Goal: Information Seeking & Learning: Learn about a topic

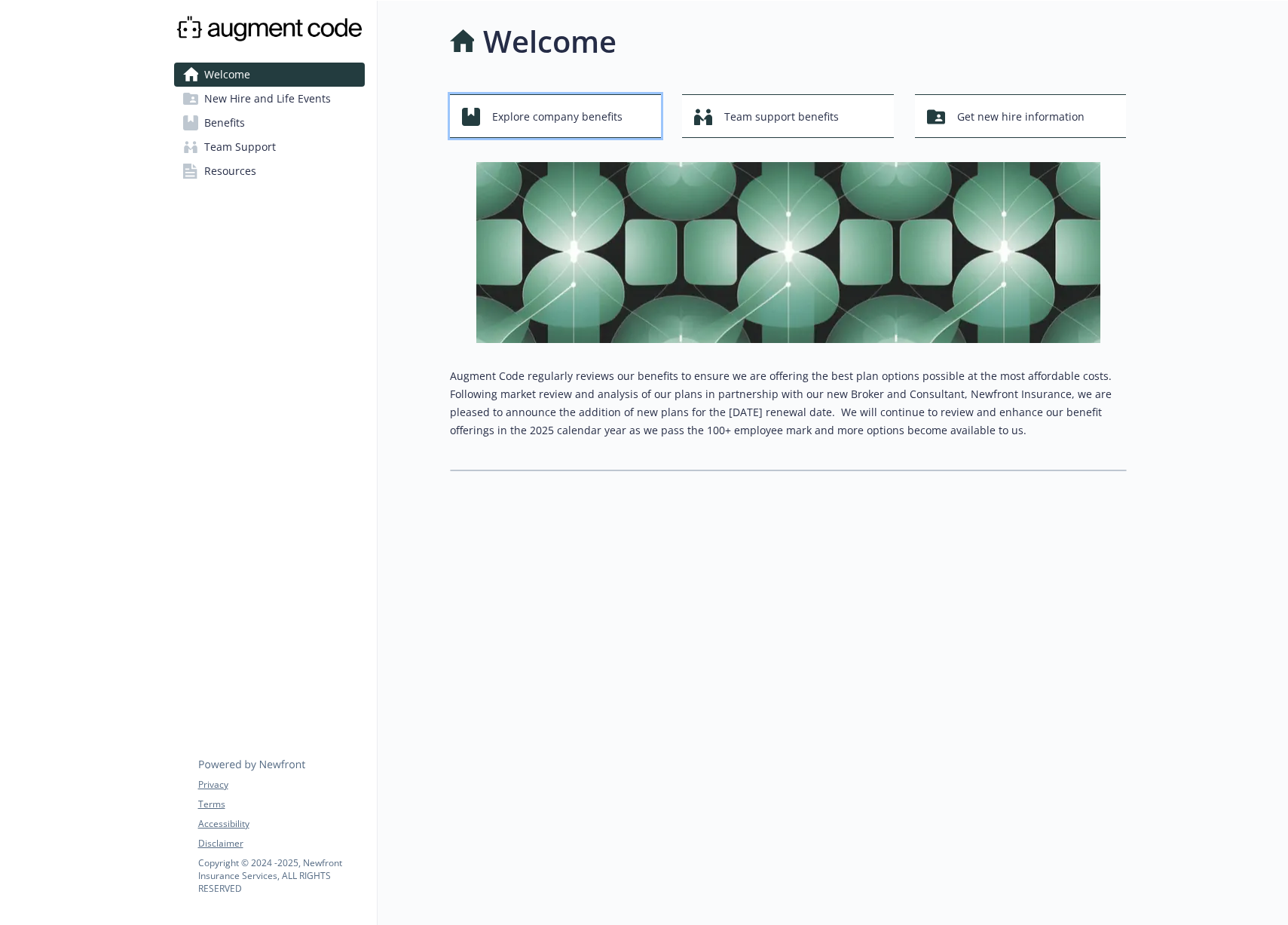
click at [596, 119] on span "Explore company benefits" at bounding box center [557, 117] width 131 height 29
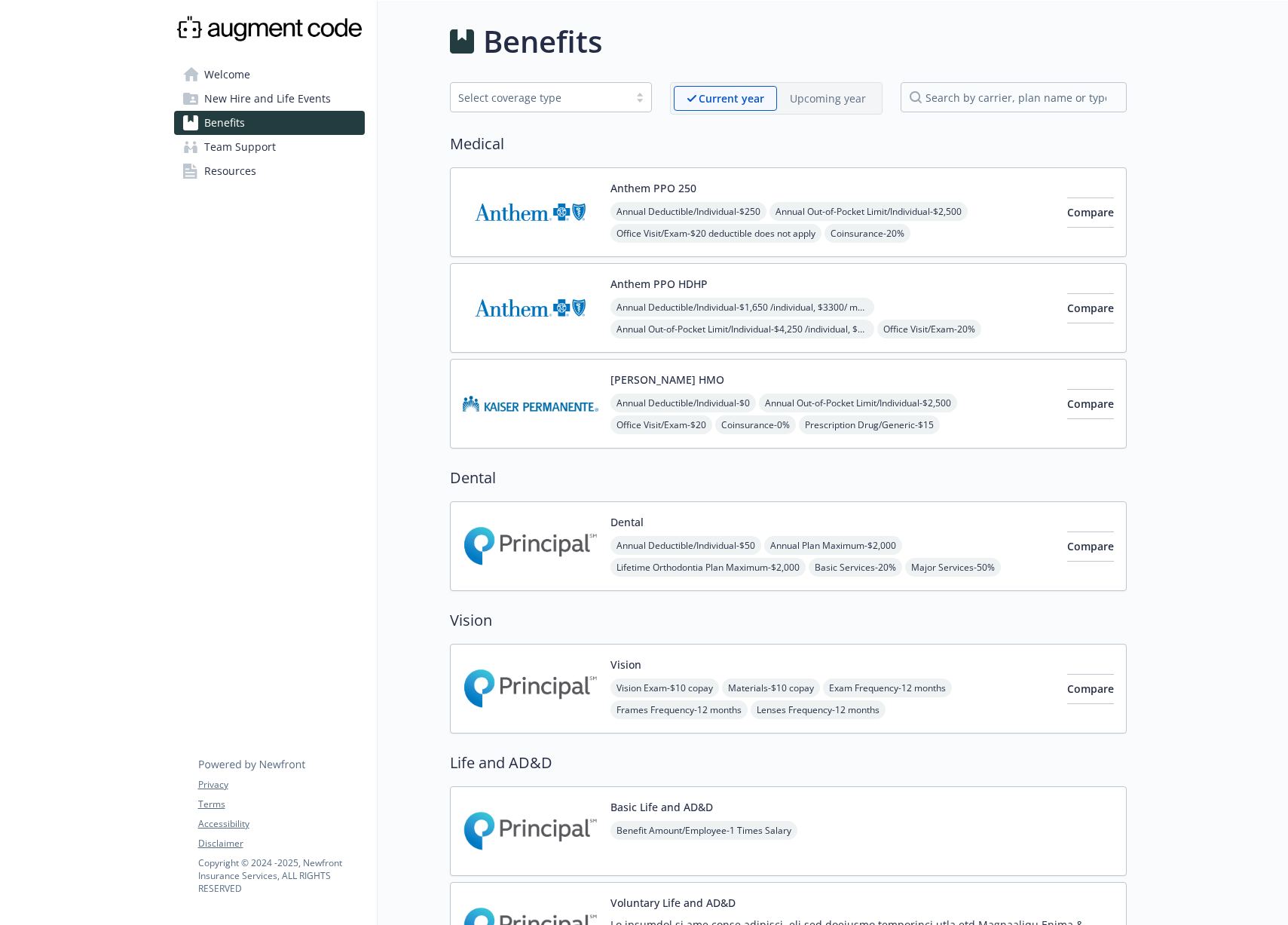
click at [248, 148] on span "Team Support" at bounding box center [240, 147] width 71 height 24
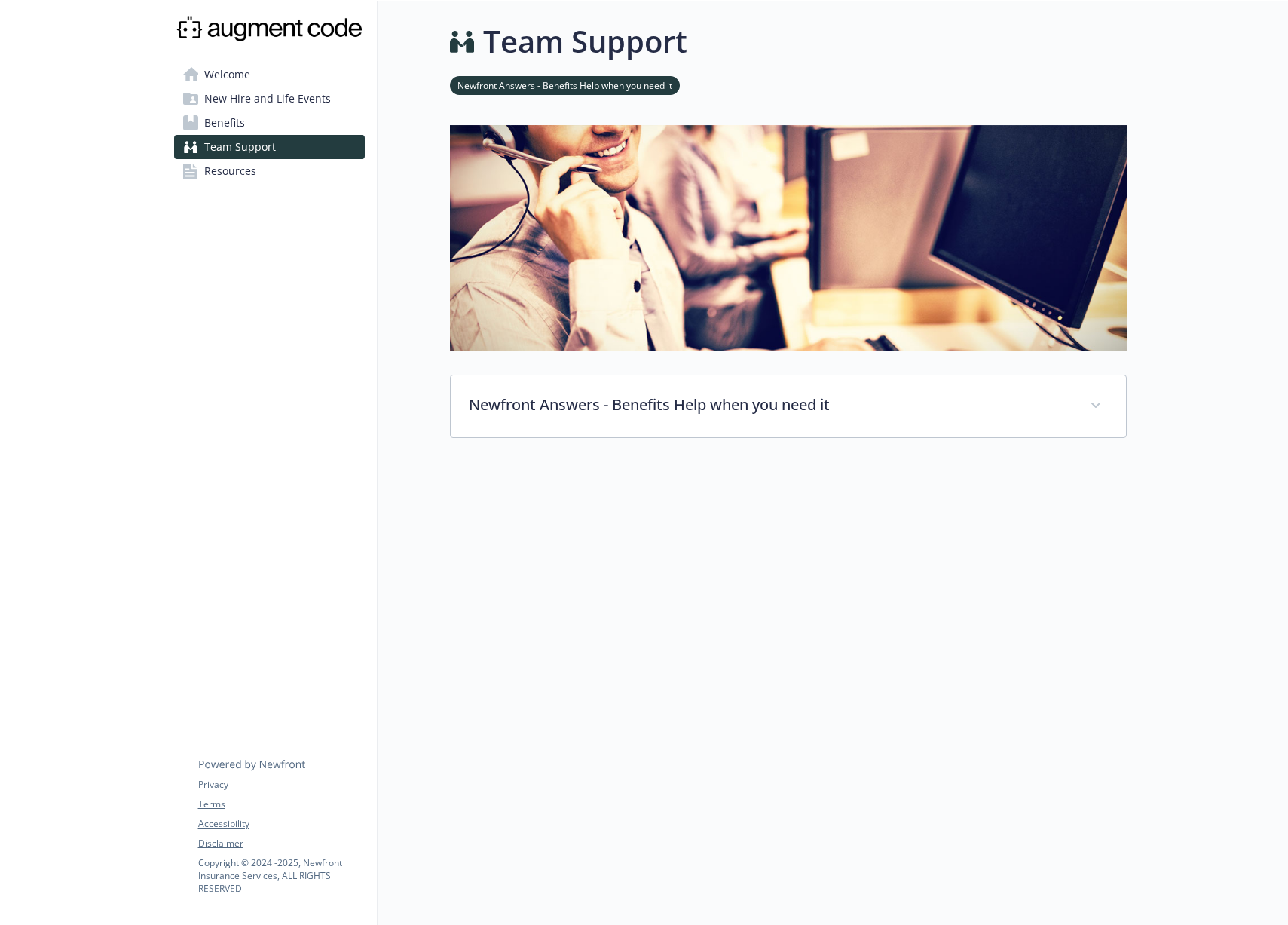
click at [235, 172] on span "Resources" at bounding box center [230, 171] width 52 height 24
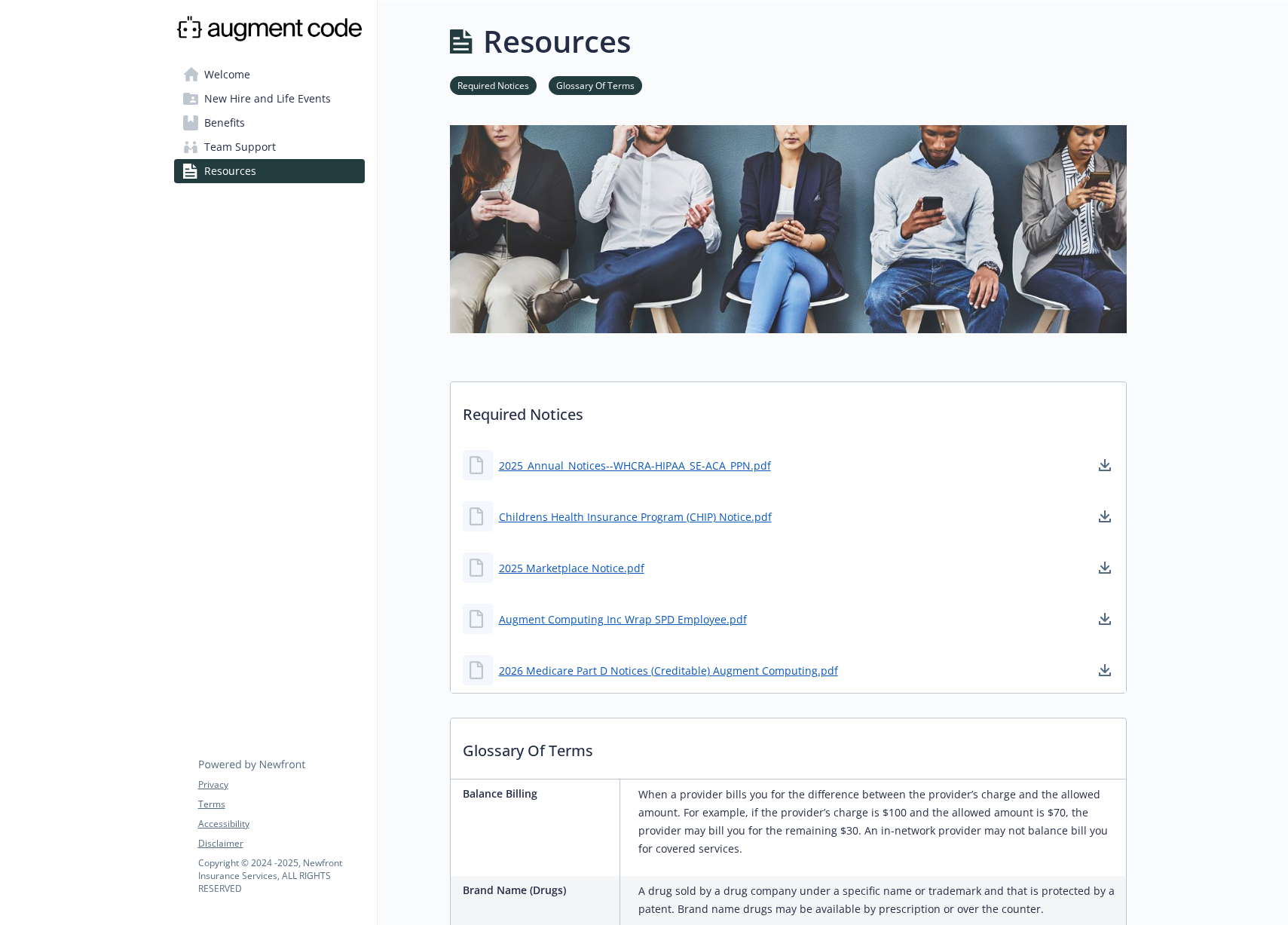
click at [248, 79] on span "Welcome" at bounding box center [227, 75] width 46 height 24
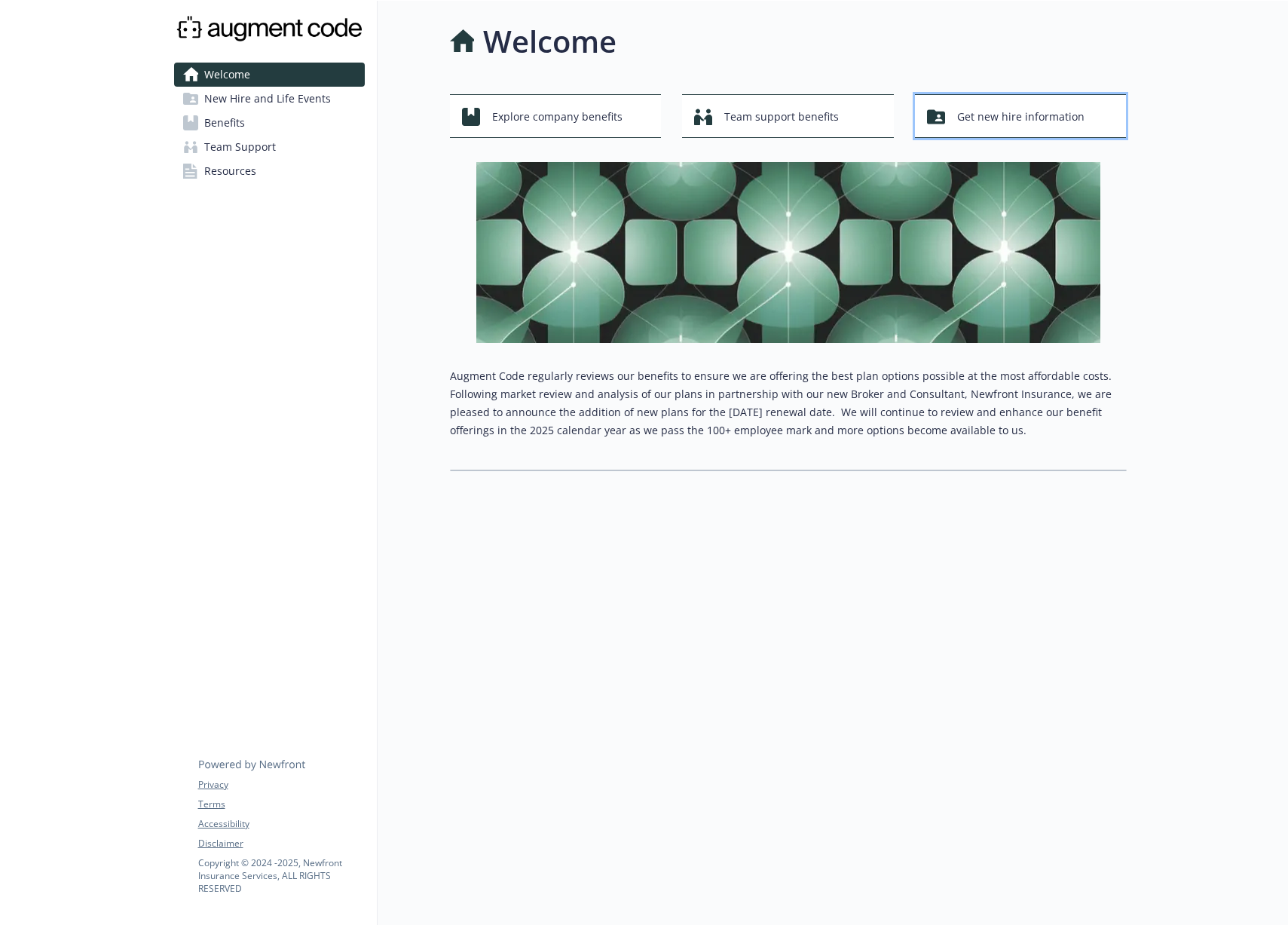
click at [1047, 133] on button "Get new hire information" at bounding box center [1021, 116] width 212 height 44
